Goal: Information Seeking & Learning: Learn about a topic

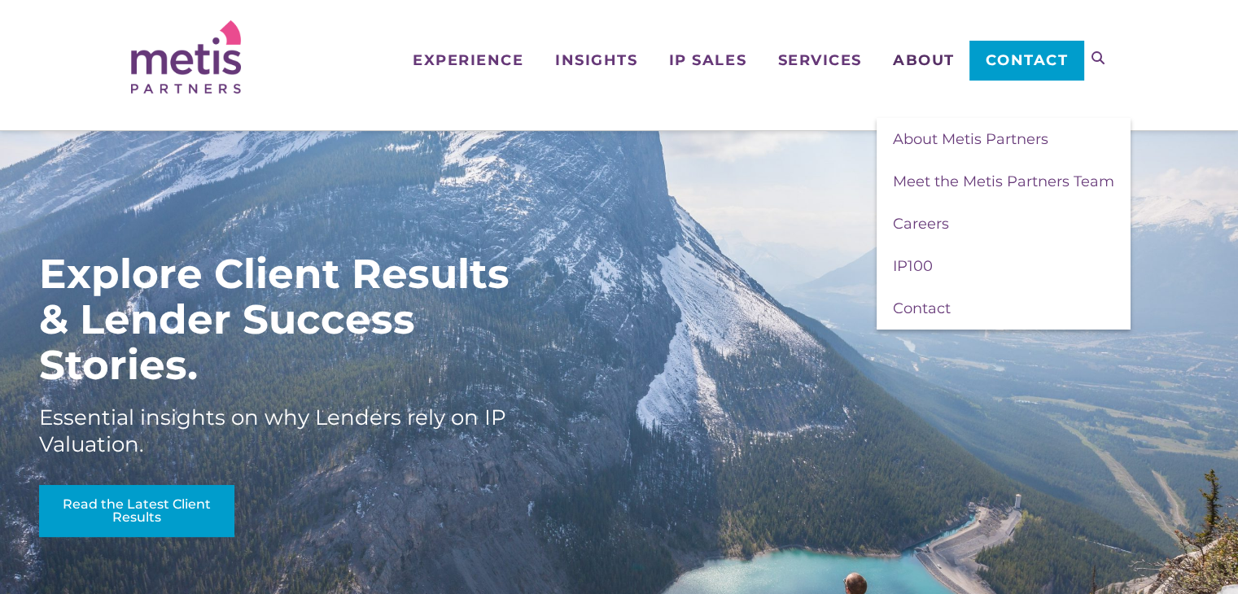
click at [921, 66] on span "About" at bounding box center [924, 60] width 62 height 15
click at [923, 186] on span "Meet the Metis Partners Team" at bounding box center [1003, 182] width 221 height 18
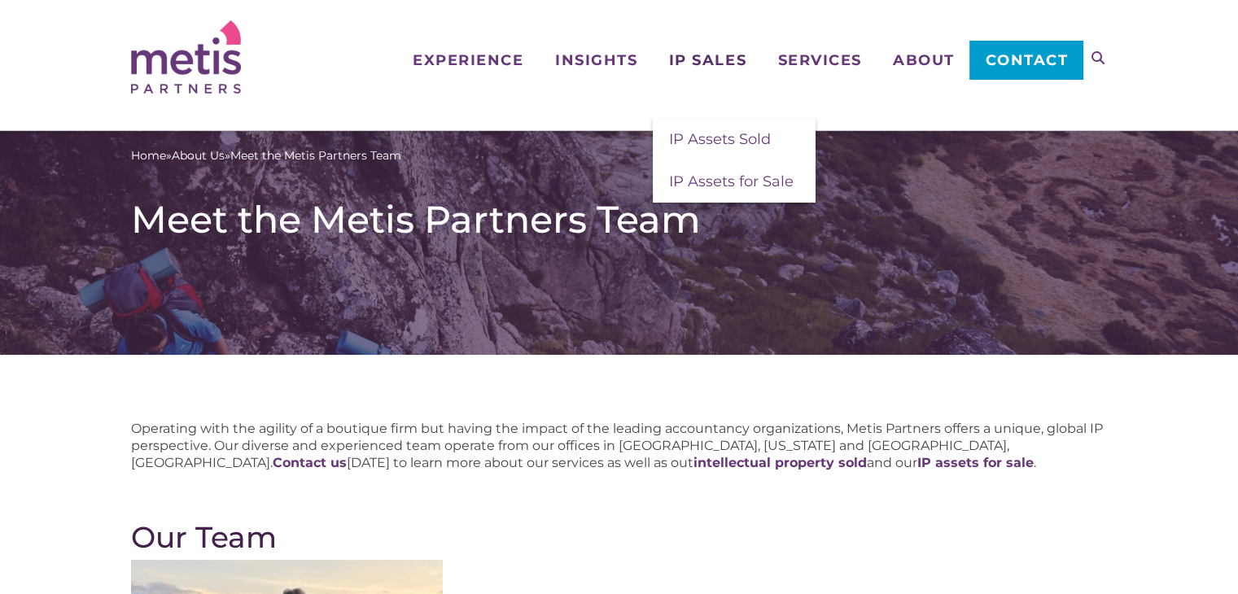
click at [707, 63] on span "IP Sales" at bounding box center [707, 60] width 77 height 15
click at [718, 144] on span "IP Assets Sold" at bounding box center [720, 139] width 102 height 18
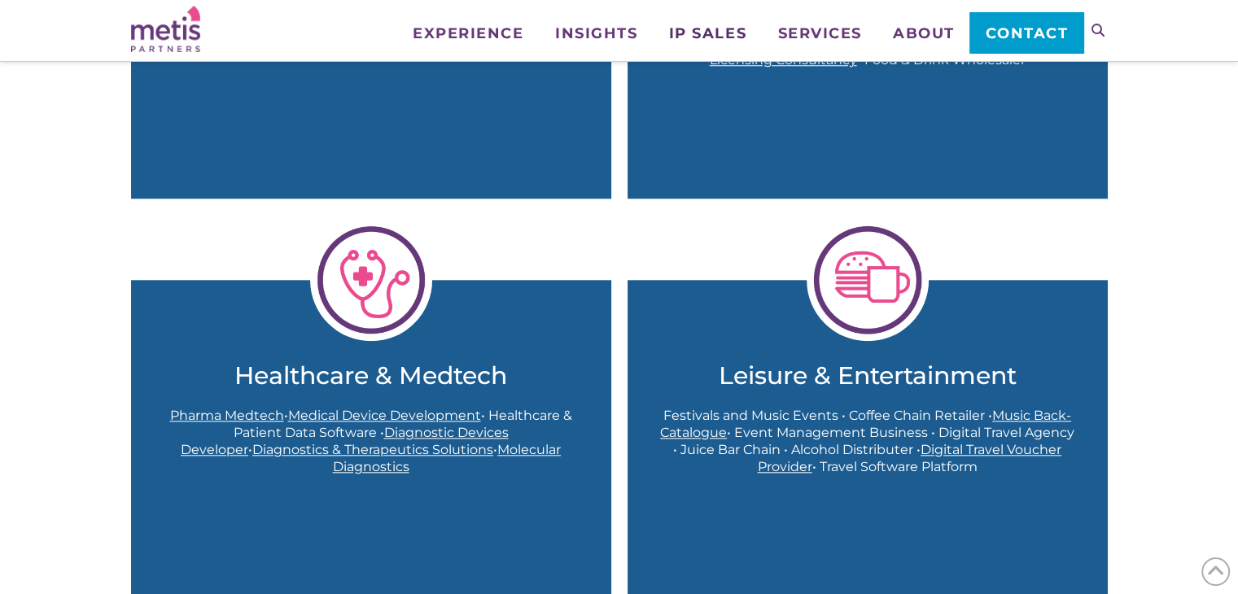
scroll to position [1465, 0]
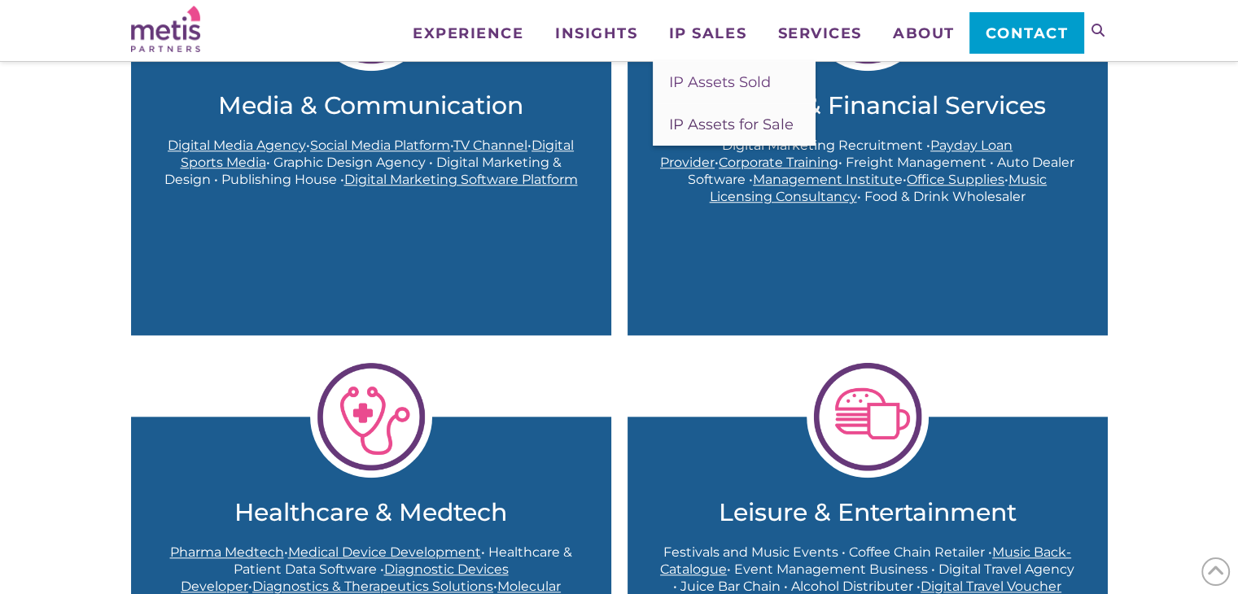
click at [717, 124] on span "IP Assets for Sale" at bounding box center [731, 125] width 125 height 18
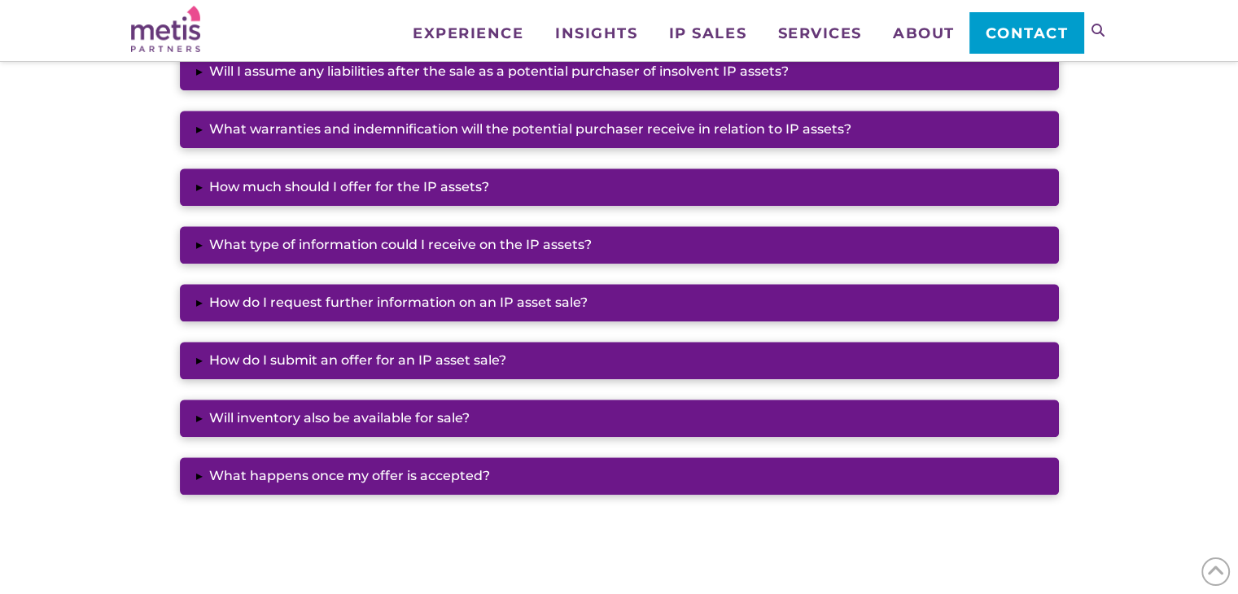
scroll to position [1465, 0]
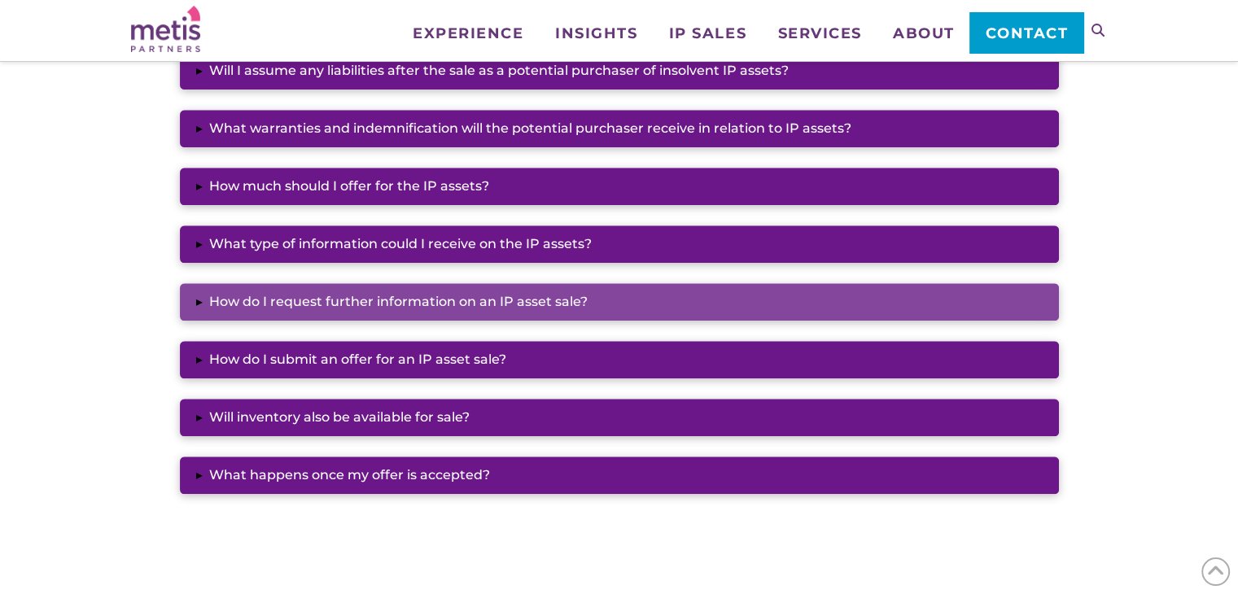
click at [541, 300] on button "▸ How do I request further information on an IP asset sale?" at bounding box center [619, 301] width 879 height 37
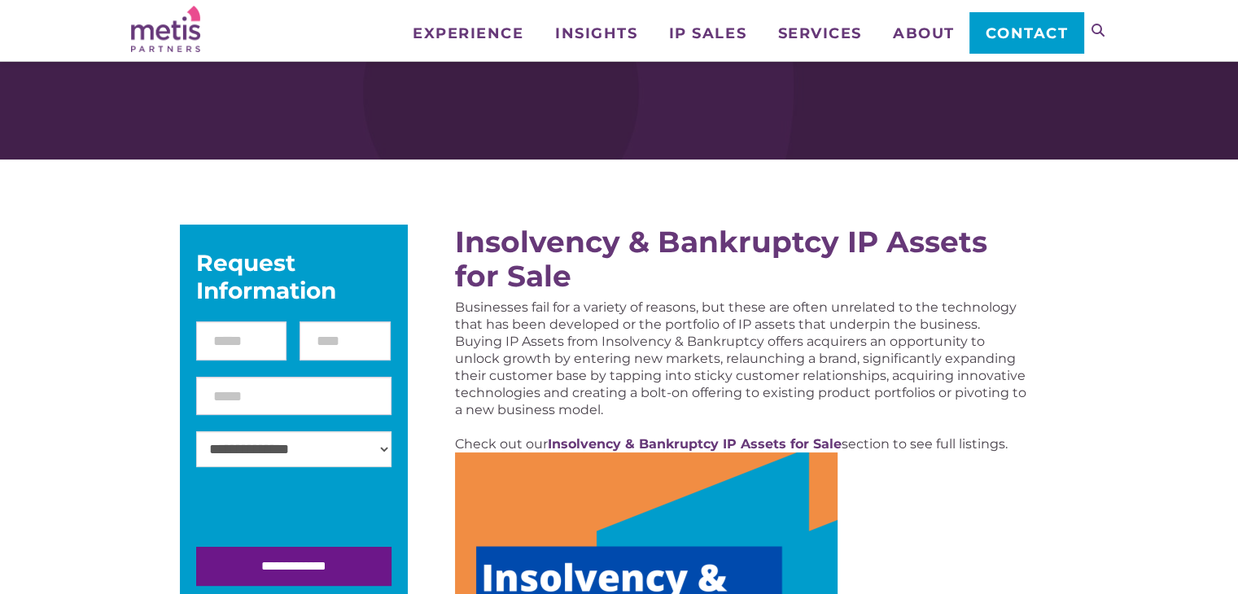
scroll to position [0, 0]
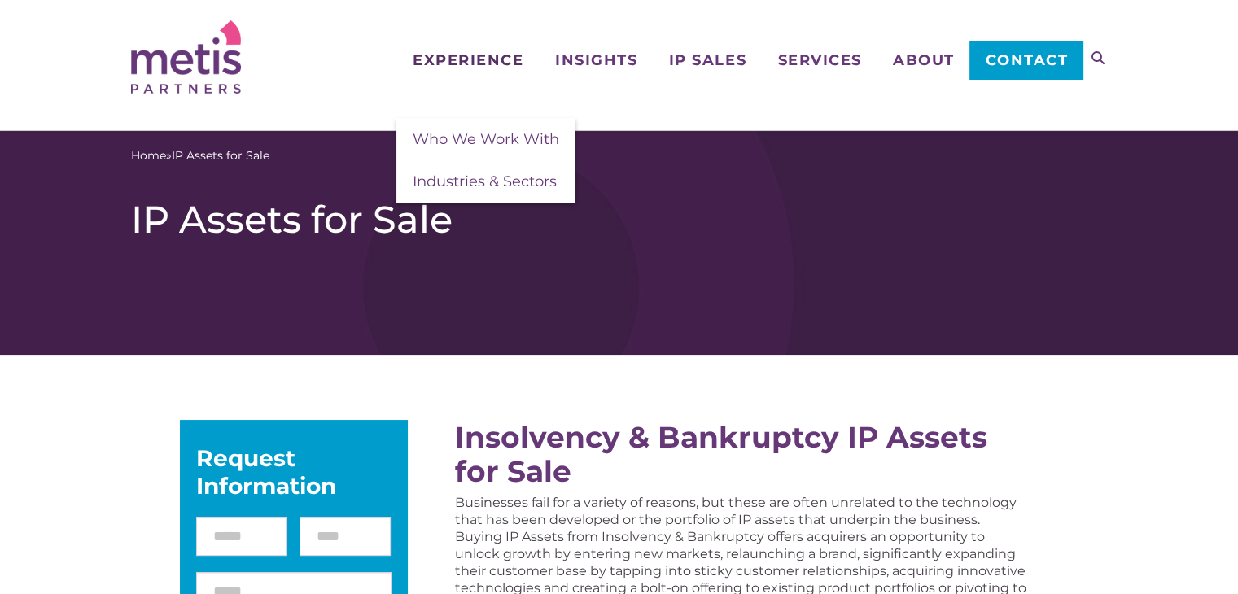
click at [488, 65] on span "Experience" at bounding box center [468, 60] width 111 height 15
click at [519, 144] on span "Who We Work With" at bounding box center [486, 139] width 147 height 18
